Goal: Information Seeking & Learning: Learn about a topic

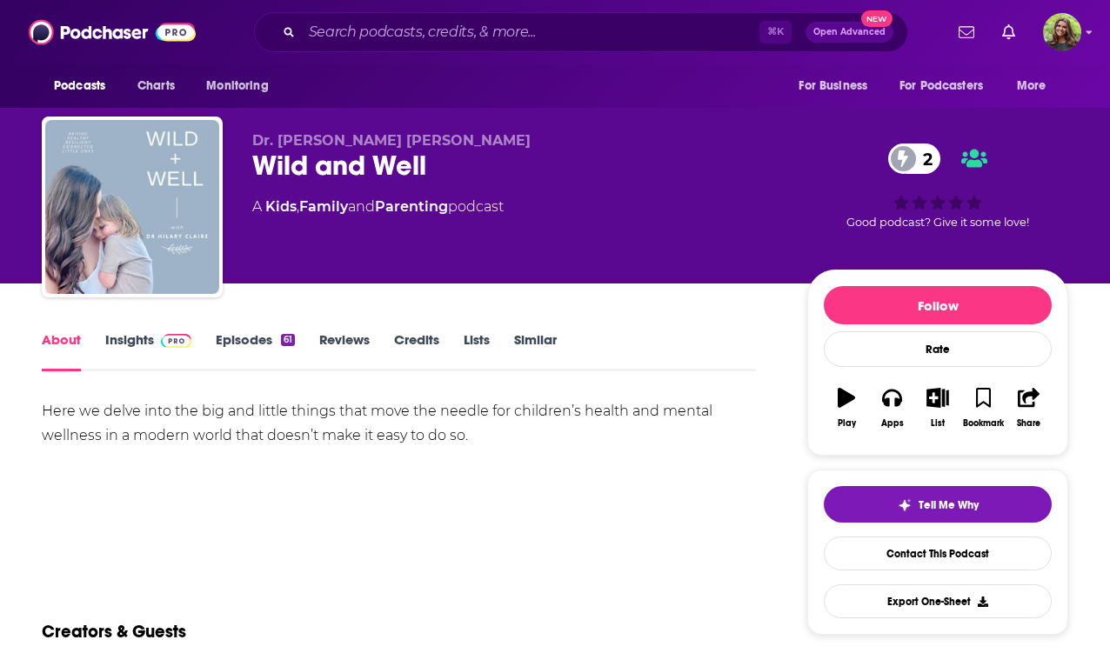
click at [123, 418] on div "Here we delve into the big and little things that move the needle for children’…" at bounding box center [399, 423] width 714 height 49
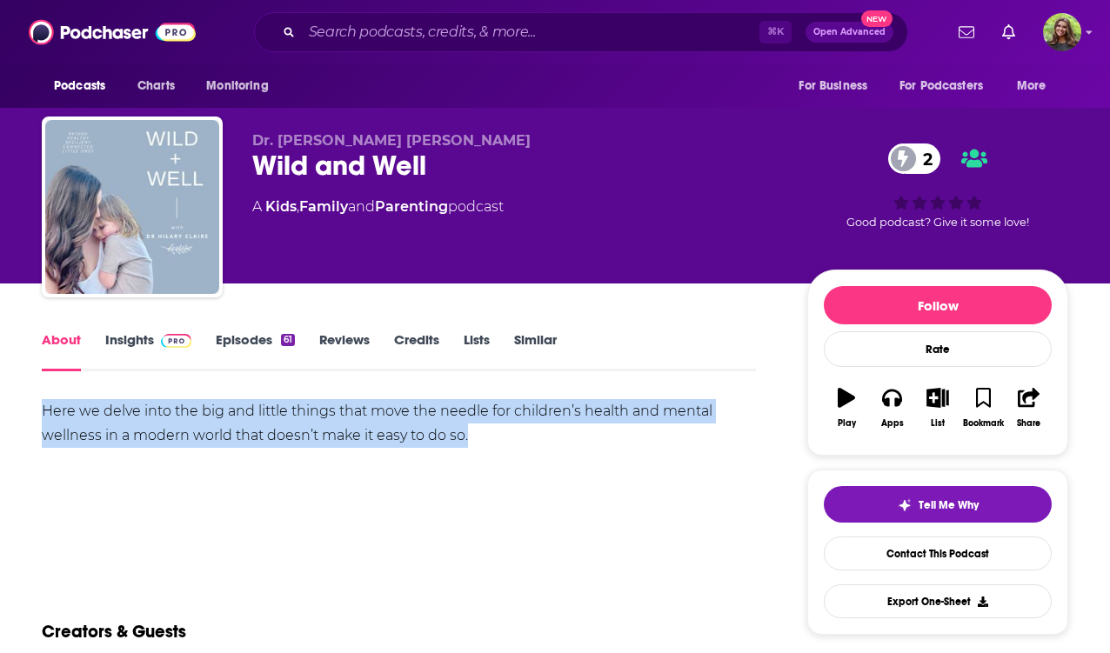
click at [123, 418] on div "Here we delve into the big and little things that move the needle for children’…" at bounding box center [399, 423] width 714 height 49
copy div "Here we delve into the big and little things that move the needle for children’…"
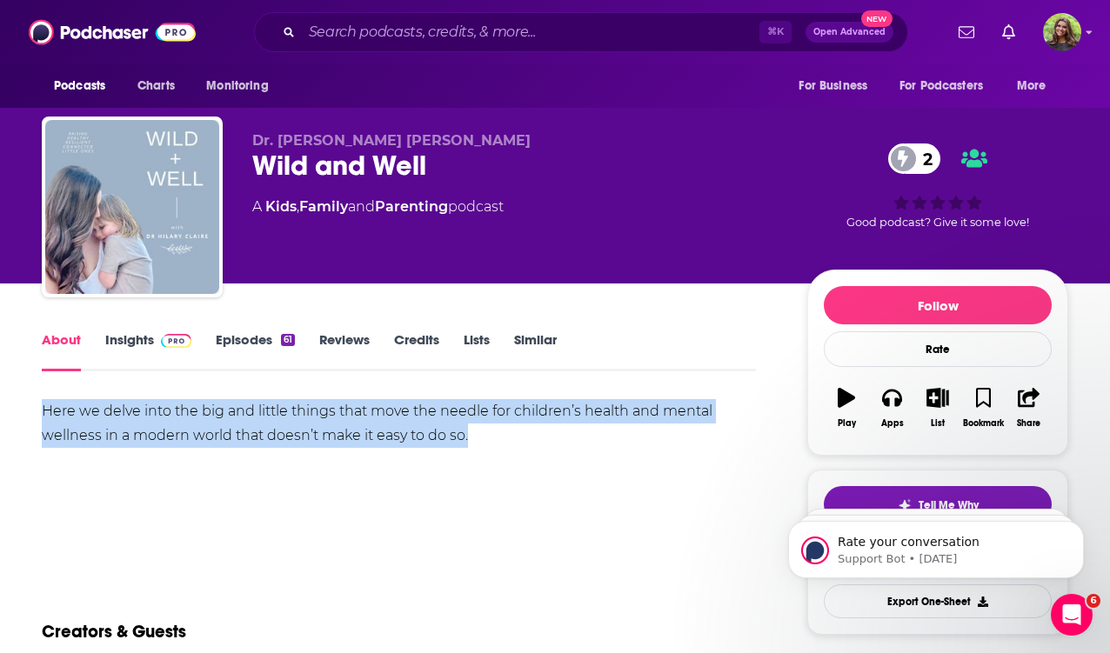
click at [123, 349] on link "Insights" at bounding box center [148, 351] width 86 height 40
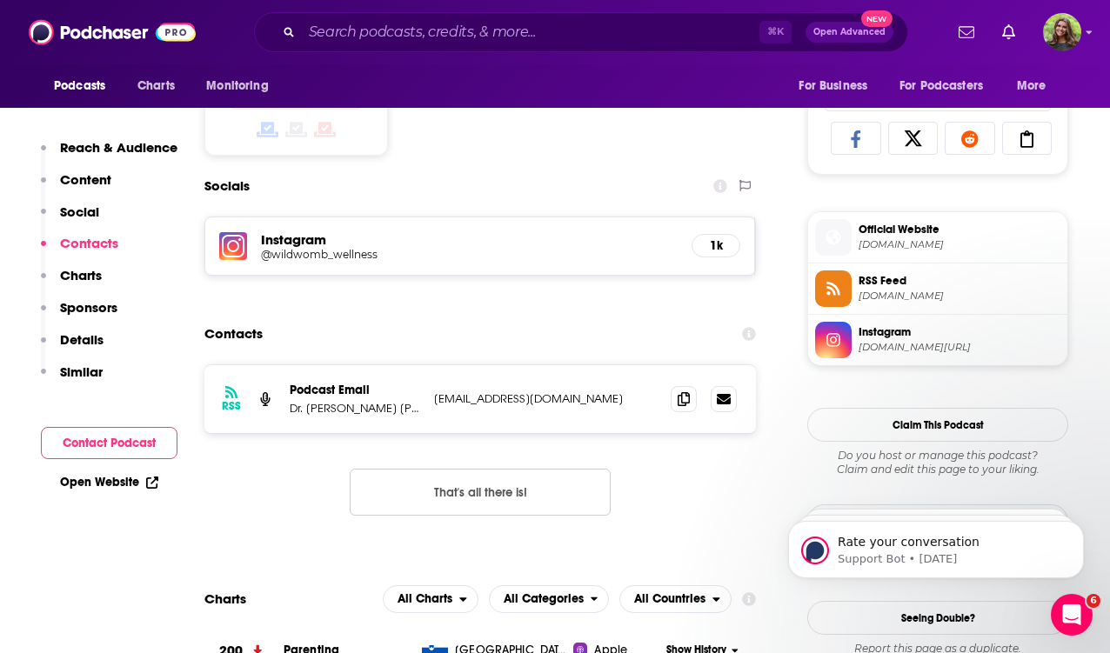
scroll to position [1131, 0]
